Goal: Check status: Check status

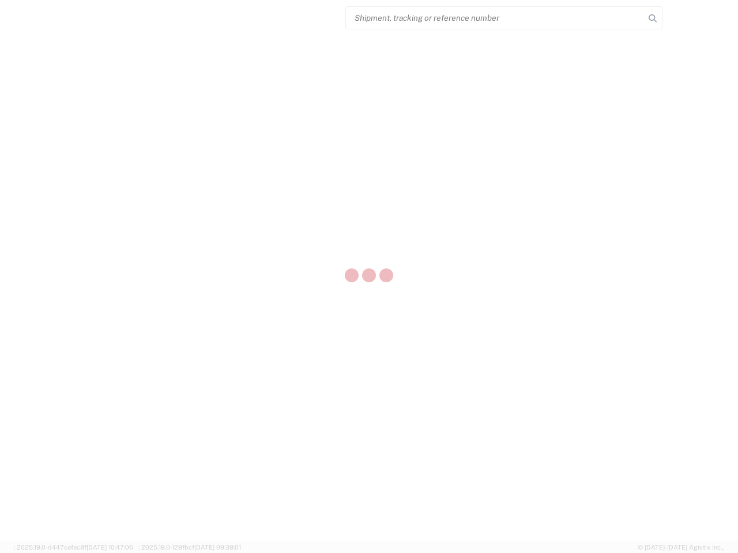
select select "US"
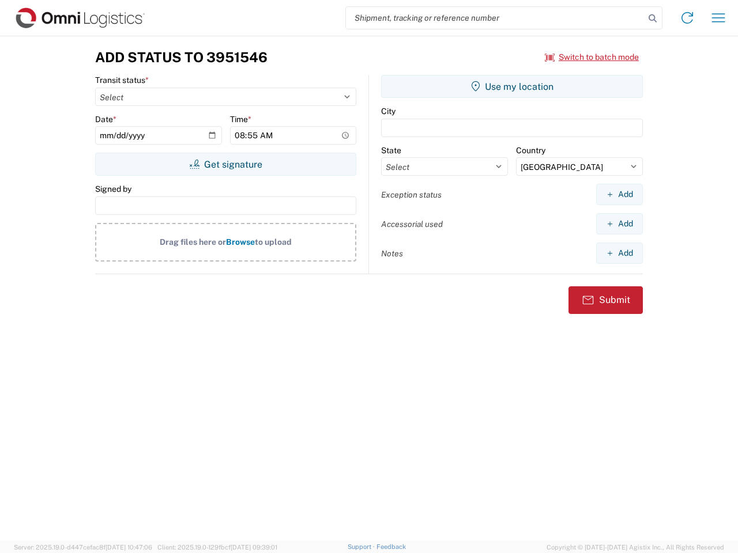
click at [495, 18] on input "search" at bounding box center [495, 18] width 299 height 22
click at [653, 18] on icon at bounding box center [653, 18] width 16 height 16
click at [687, 18] on icon at bounding box center [687, 18] width 18 height 18
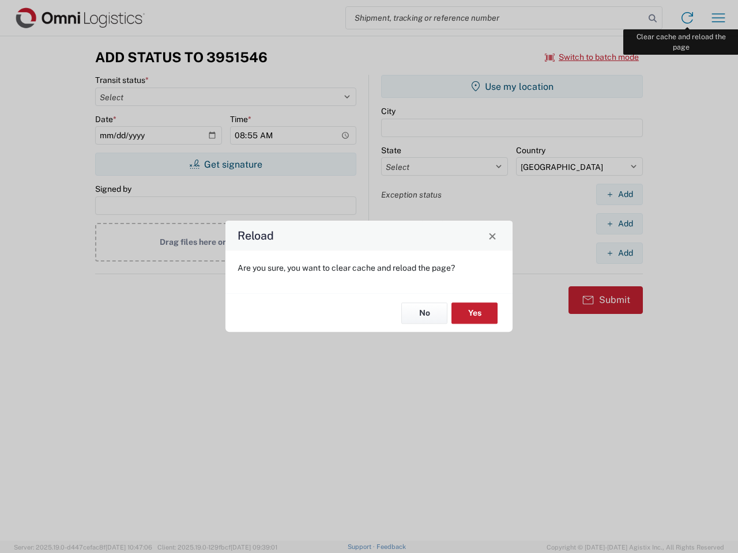
click at [718, 18] on div "Reload Are you sure, you want to clear cache and reload the page? No Yes" at bounding box center [369, 276] width 738 height 553
click at [592, 57] on div "Reload Are you sure, you want to clear cache and reload the page? No Yes" at bounding box center [369, 276] width 738 height 553
click at [225, 164] on div "Reload Are you sure, you want to clear cache and reload the page? No Yes" at bounding box center [369, 276] width 738 height 553
click at [512, 86] on div "Reload Are you sure, you want to clear cache and reload the page? No Yes" at bounding box center [369, 276] width 738 height 553
click at [619, 194] on div "Reload Are you sure, you want to clear cache and reload the page? No Yes" at bounding box center [369, 276] width 738 height 553
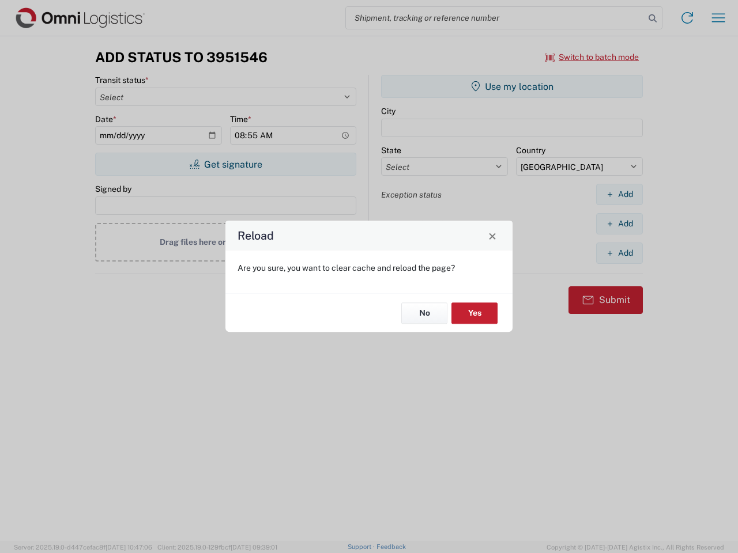
click at [619, 224] on div "Reload Are you sure, you want to clear cache and reload the page? No Yes" at bounding box center [369, 276] width 738 height 553
click at [619, 253] on div "Reload Are you sure, you want to clear cache and reload the page? No Yes" at bounding box center [369, 276] width 738 height 553
